Goal: Task Accomplishment & Management: Use online tool/utility

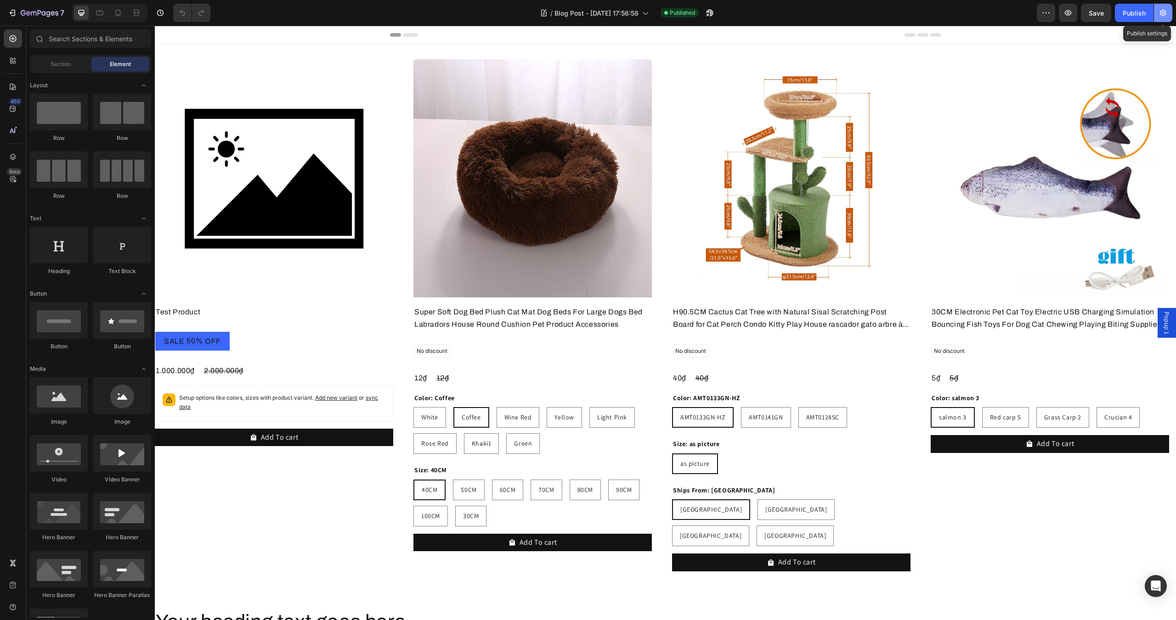
click at [1162, 17] on icon "button" at bounding box center [1162, 12] width 9 height 9
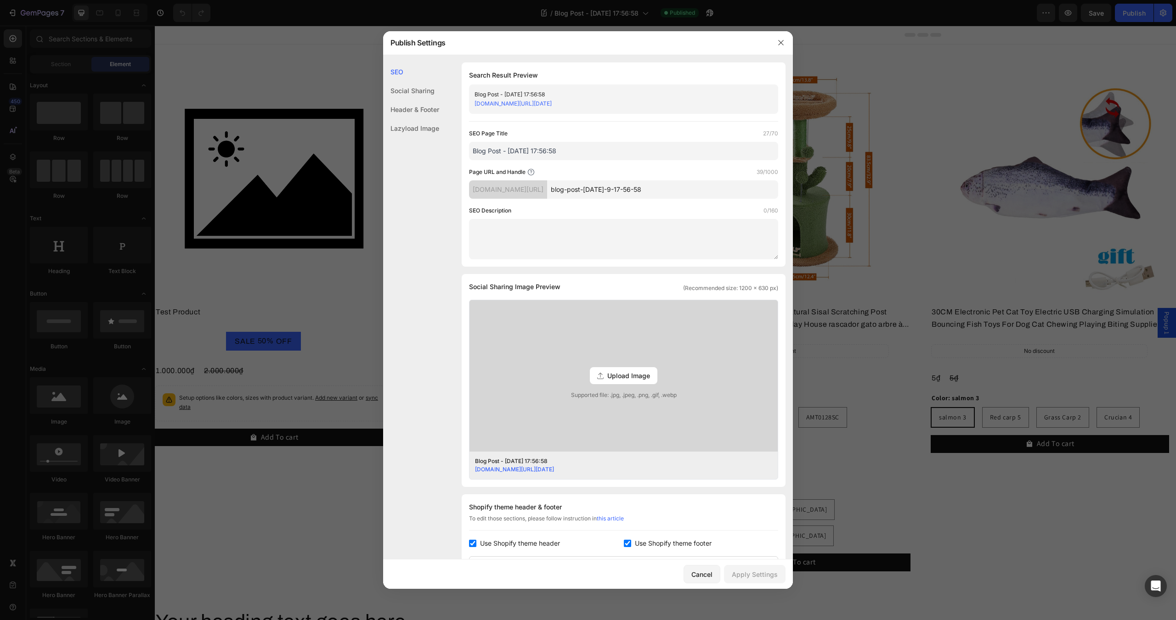
click at [529, 133] on div "SEO Page Title 27/70" at bounding box center [623, 133] width 309 height 9
click at [481, 129] on label "SEO Page Title" at bounding box center [488, 133] width 39 height 9
click at [552, 135] on div "SEO Page Title 27/70" at bounding box center [623, 133] width 309 height 9
click at [578, 149] on input "Blog Post - Jul 9, 17:56:58" at bounding box center [623, 151] width 309 height 18
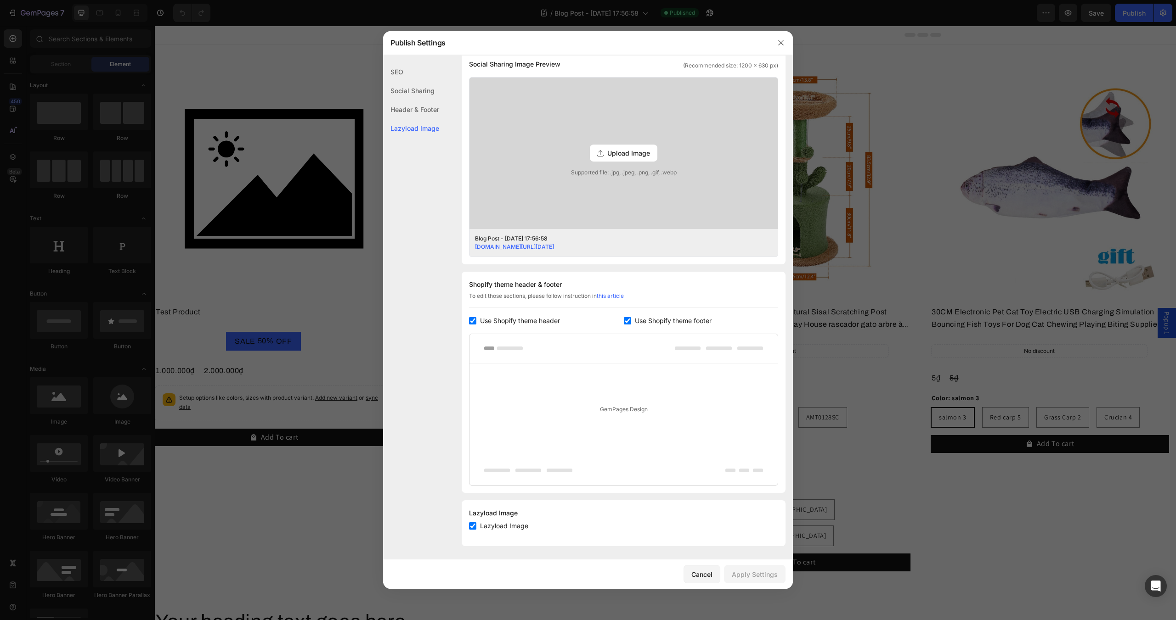
scroll to position [224, 0]
click at [703, 572] on div "Cancel" at bounding box center [701, 575] width 21 height 10
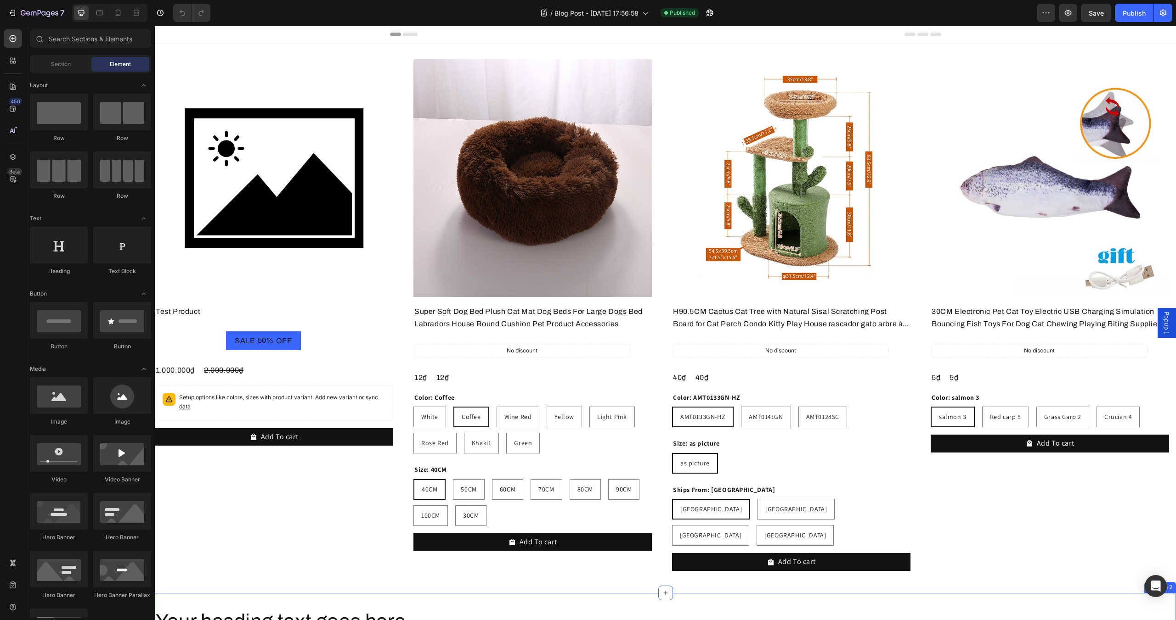
scroll to position [0, 0]
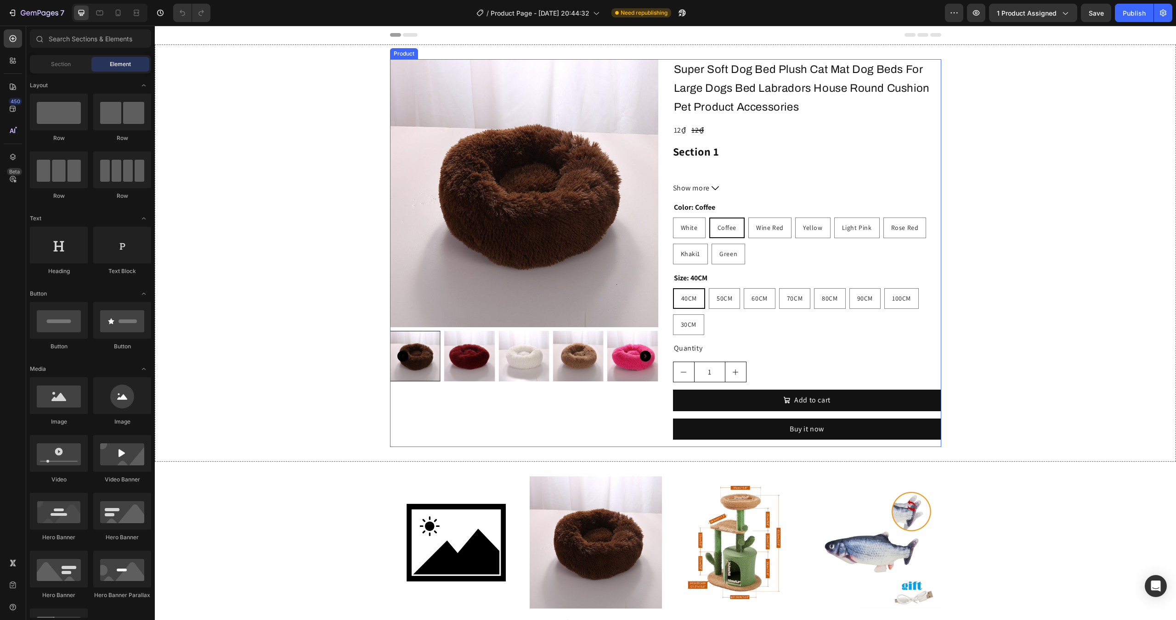
click at [634, 426] on div "Product Images" at bounding box center [524, 253] width 268 height 388
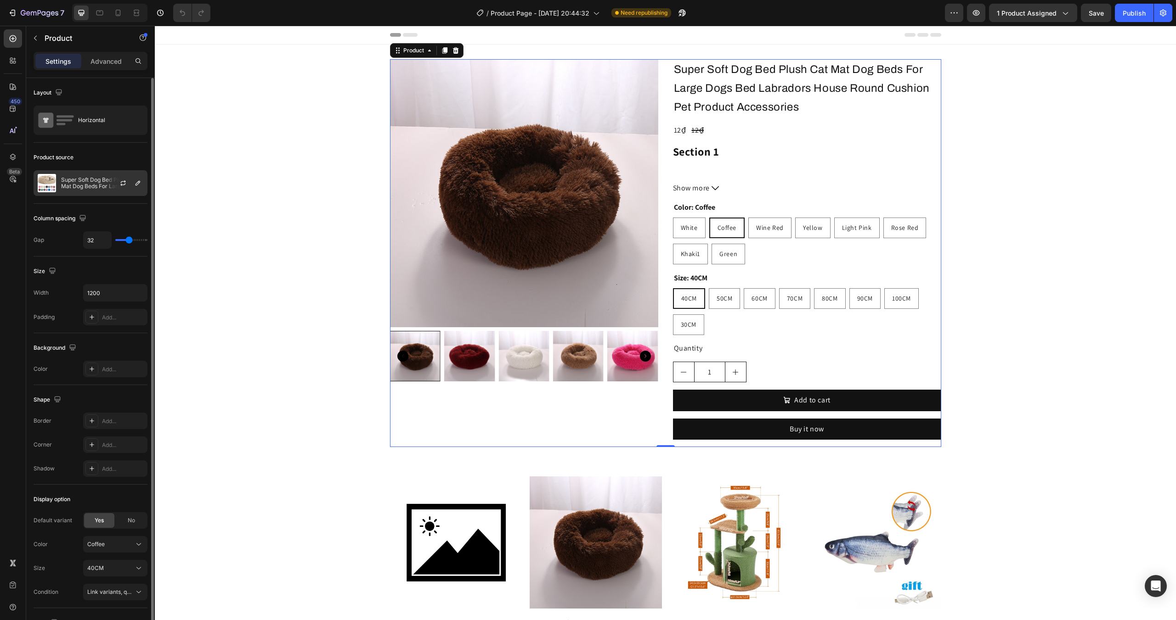
click at [78, 185] on p "Super Soft Dog Bed Plush Cat Mat Dog Beds For Large Dogs Bed Labradors House Ro…" at bounding box center [102, 183] width 82 height 13
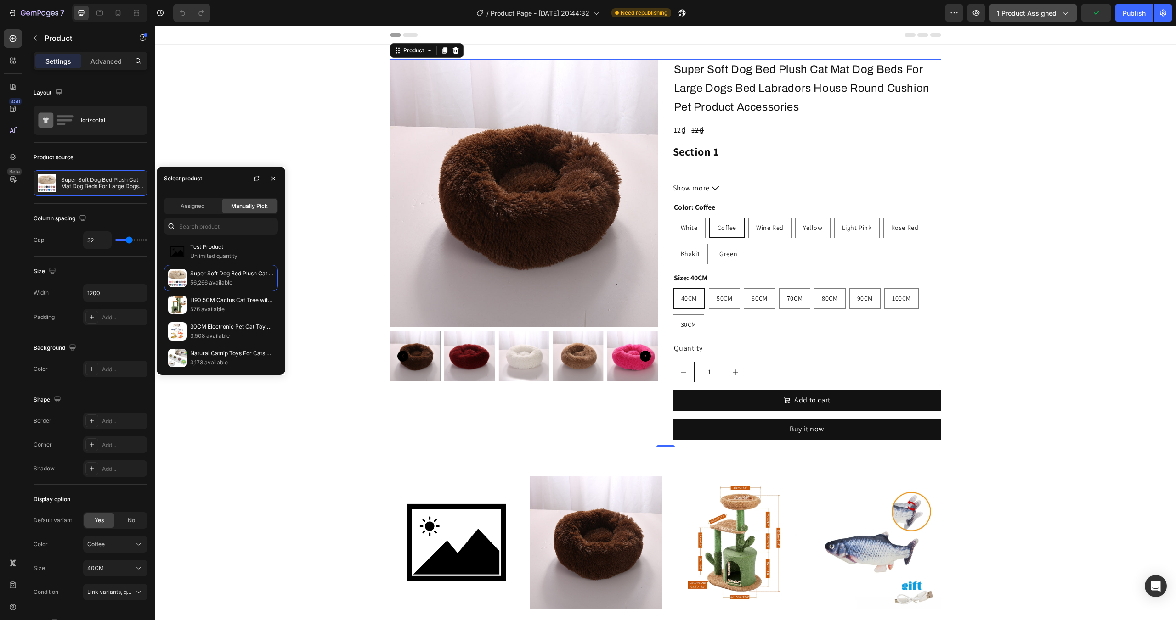
click at [1015, 17] on span "1 product assigned" at bounding box center [1027, 13] width 60 height 10
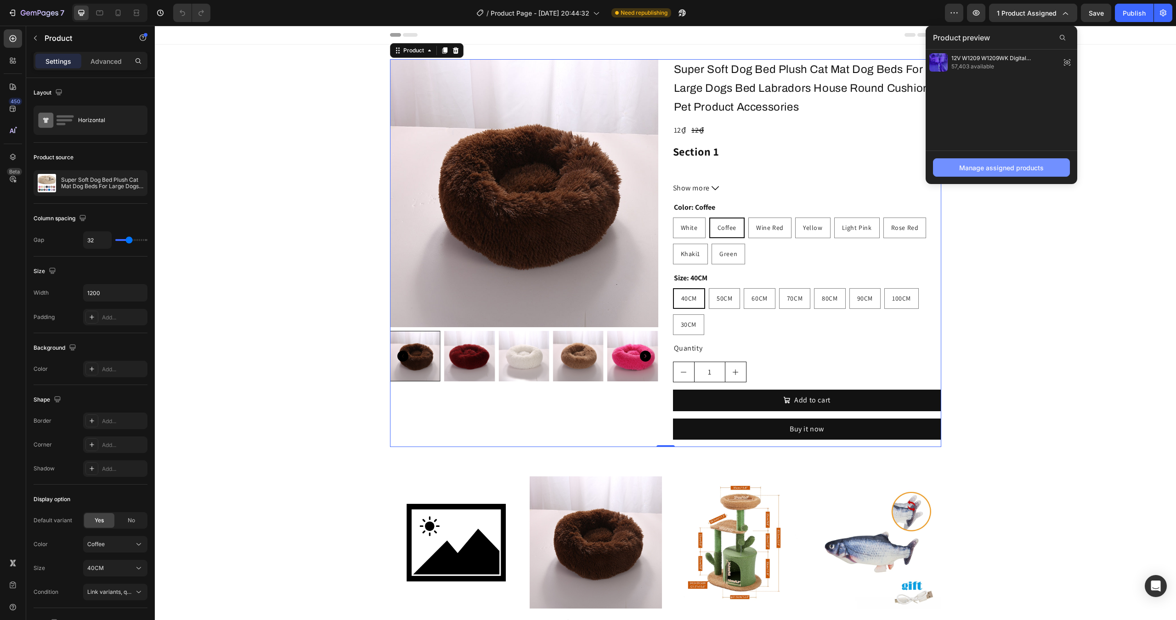
click at [989, 168] on div "Manage assigned products" at bounding box center [1001, 168] width 85 height 10
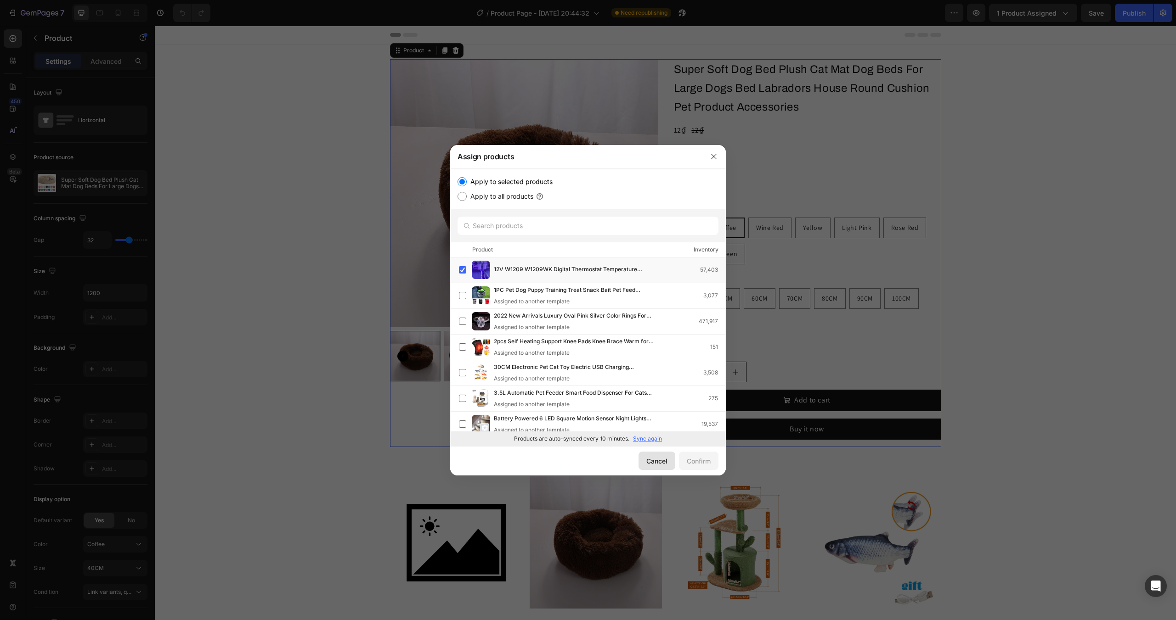
click at [658, 464] on div "Cancel" at bounding box center [656, 462] width 21 height 10
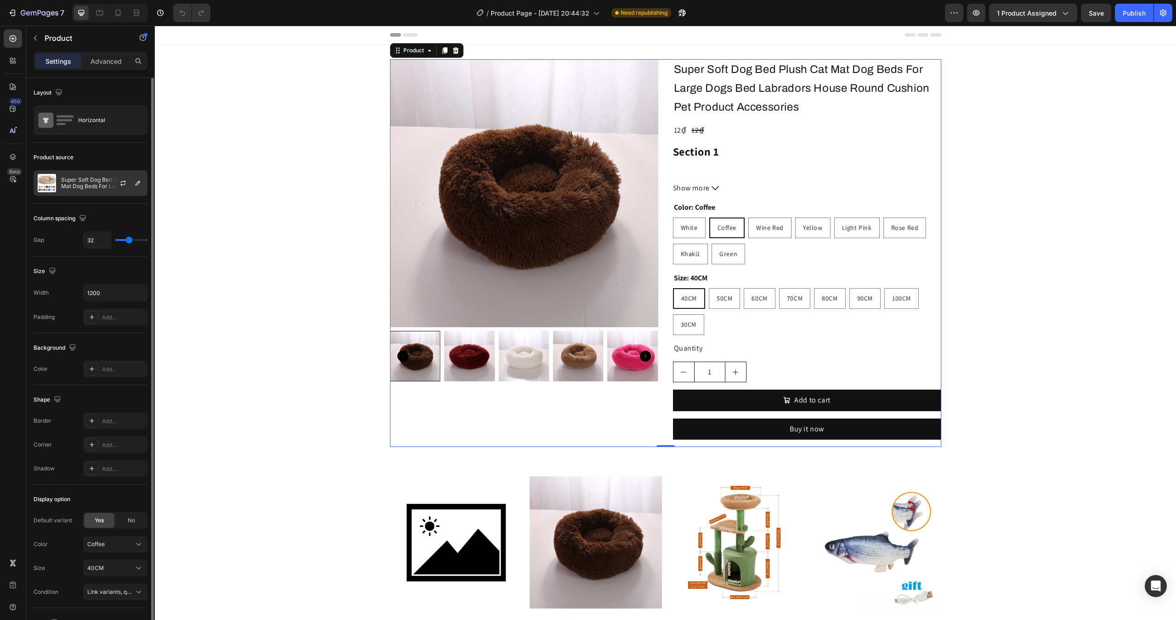
click at [73, 187] on p "Super Soft Dog Bed Plush Cat Mat Dog Beds For Large Dogs Bed Labradors House Ro…" at bounding box center [102, 183] width 82 height 13
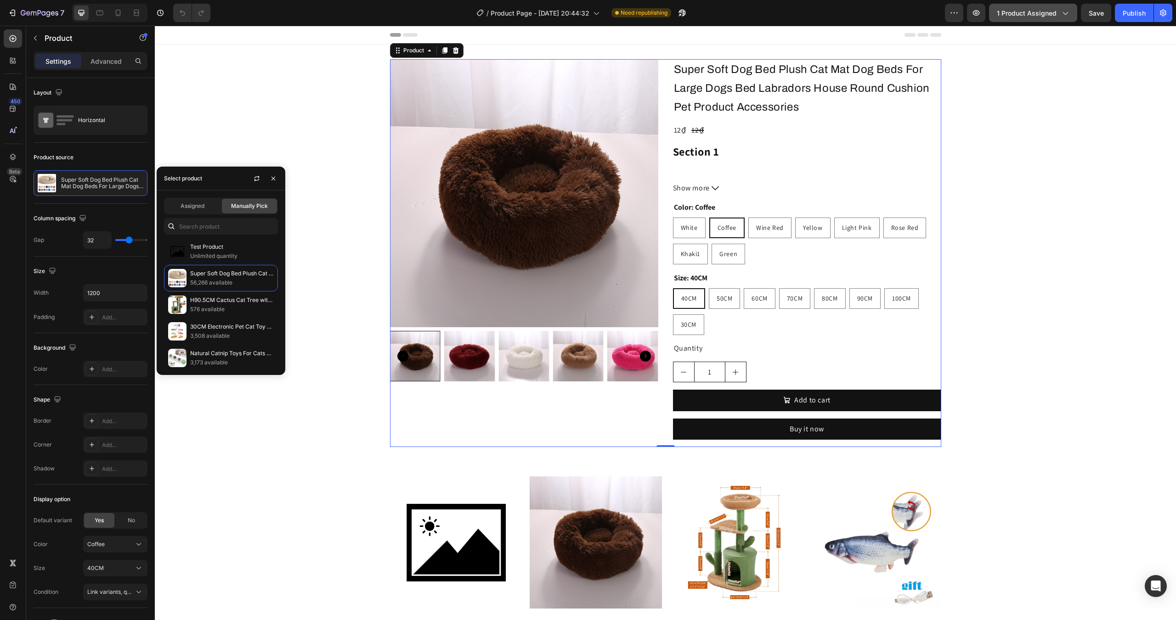
click at [1017, 14] on span "1 product assigned" at bounding box center [1027, 13] width 60 height 10
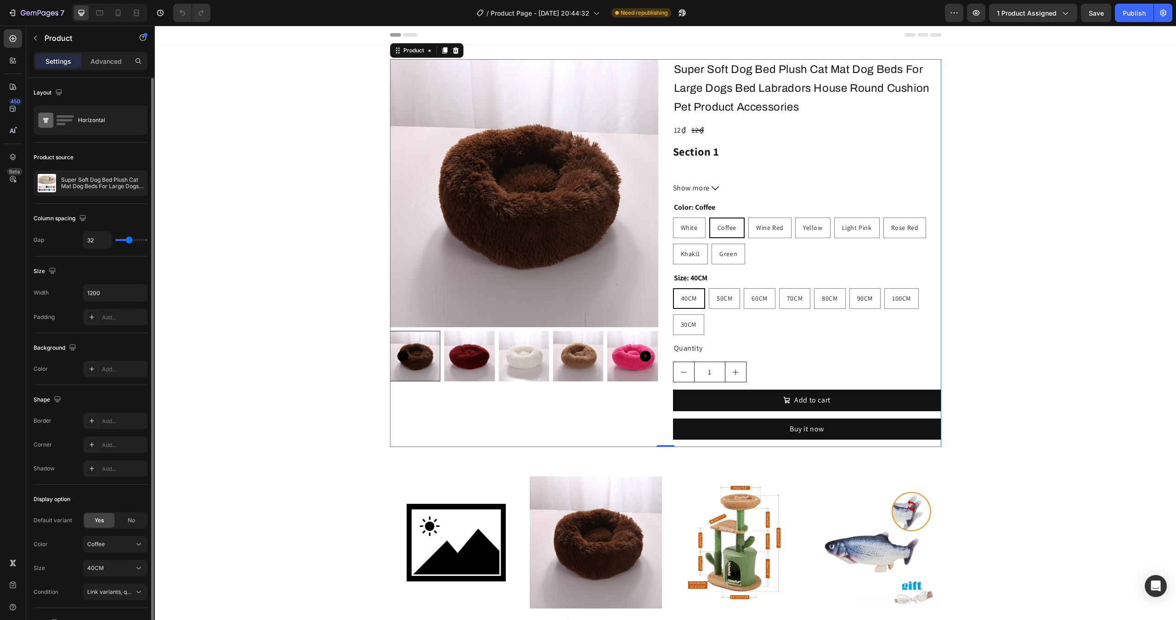
drag, startPoint x: 94, startPoint y: 203, endPoint x: 151, endPoint y: 208, distance: 56.7
click at [95, 385] on div "Product source Super Soft Dog Bed Plush Cat Mat Dog Beds For Large Dogs Bed Lab…" at bounding box center [91, 435] width 114 height 100
click at [81, 184] on p "Super Soft Dog Bed Plush Cat Mat Dog Beds For Large Dogs Bed Labradors House Ro…" at bounding box center [102, 183] width 82 height 13
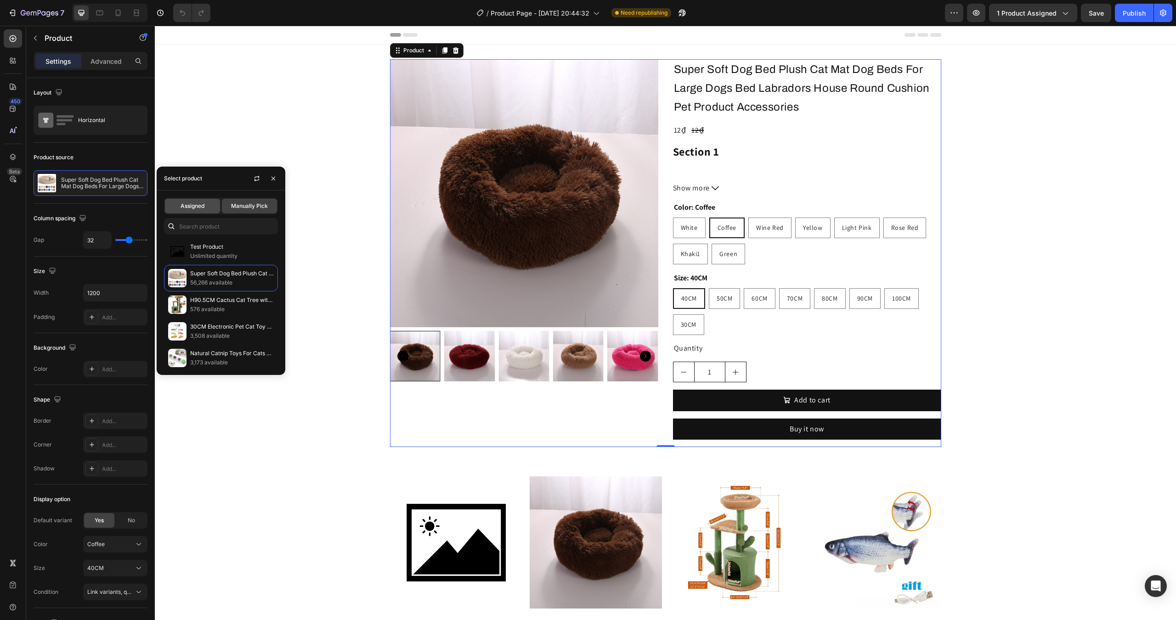
click at [197, 206] on span "Assigned" at bounding box center [193, 206] width 24 height 8
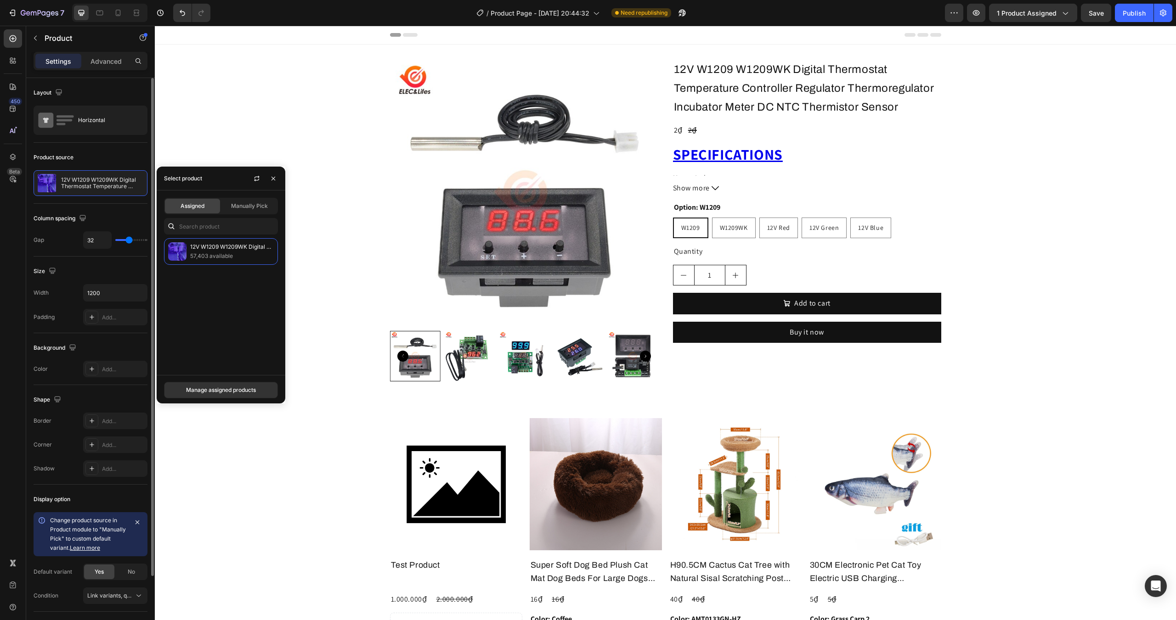
click at [118, 385] on div "Product source 12V W1209 W1209WK Digital Thermostat Temperature Controller Regu…" at bounding box center [91, 435] width 114 height 100
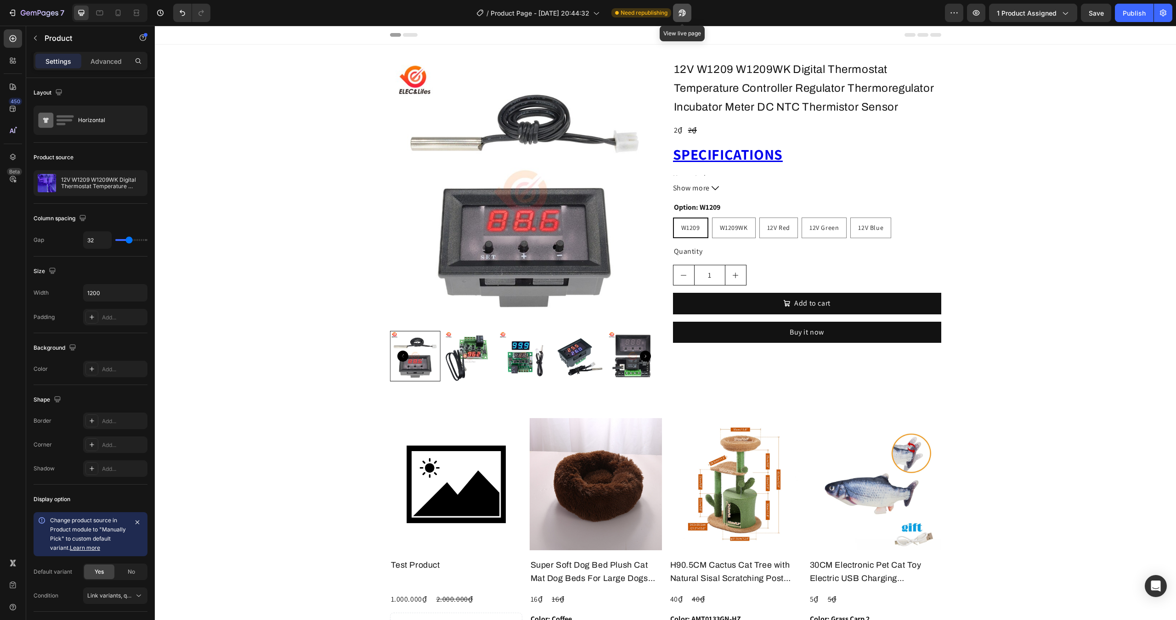
click at [684, 8] on icon "button" at bounding box center [681, 12] width 9 height 9
click at [689, 18] on button "button" at bounding box center [682, 13] width 18 height 18
